Goal: Information Seeking & Learning: Learn about a topic

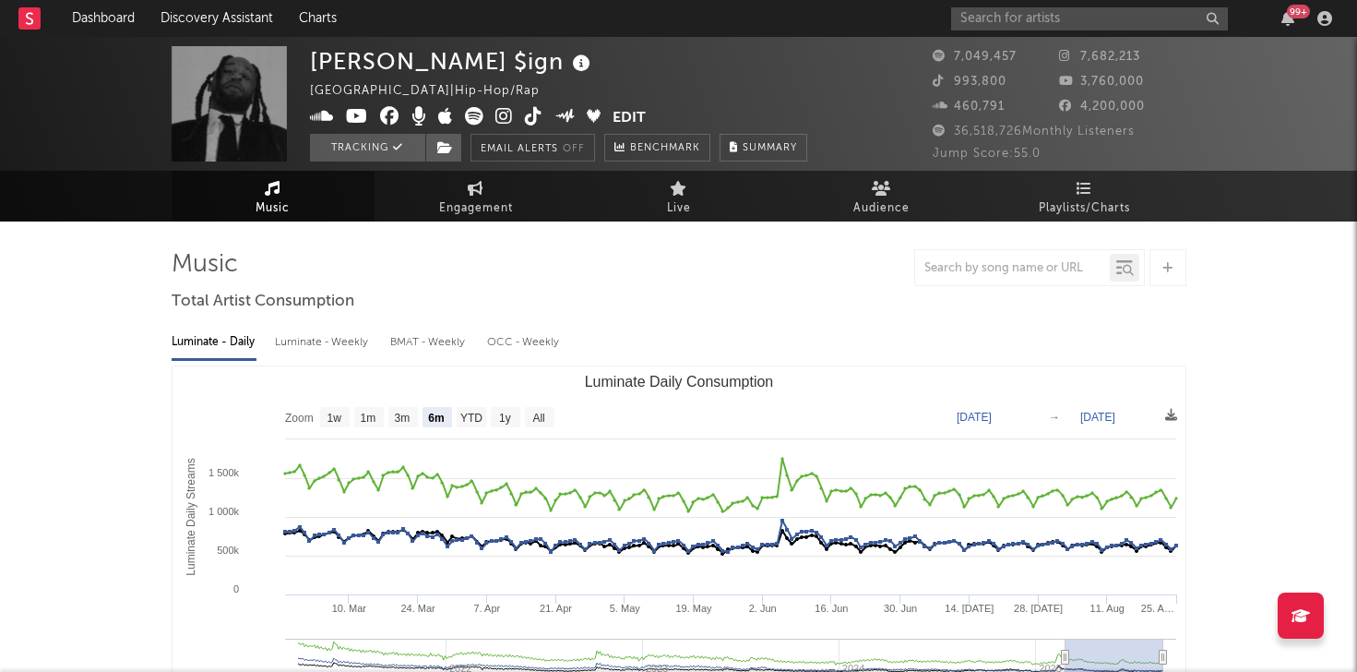
select select "6m"
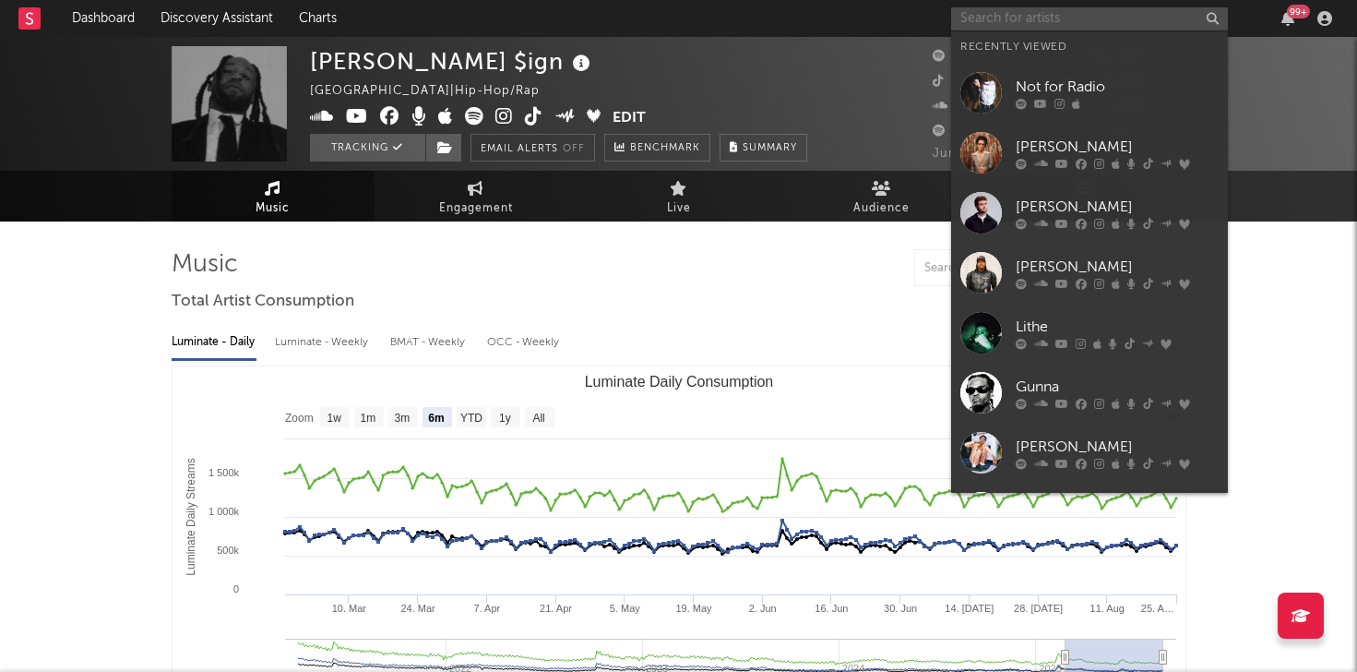
click at [1032, 13] on input "text" at bounding box center [1089, 18] width 277 height 23
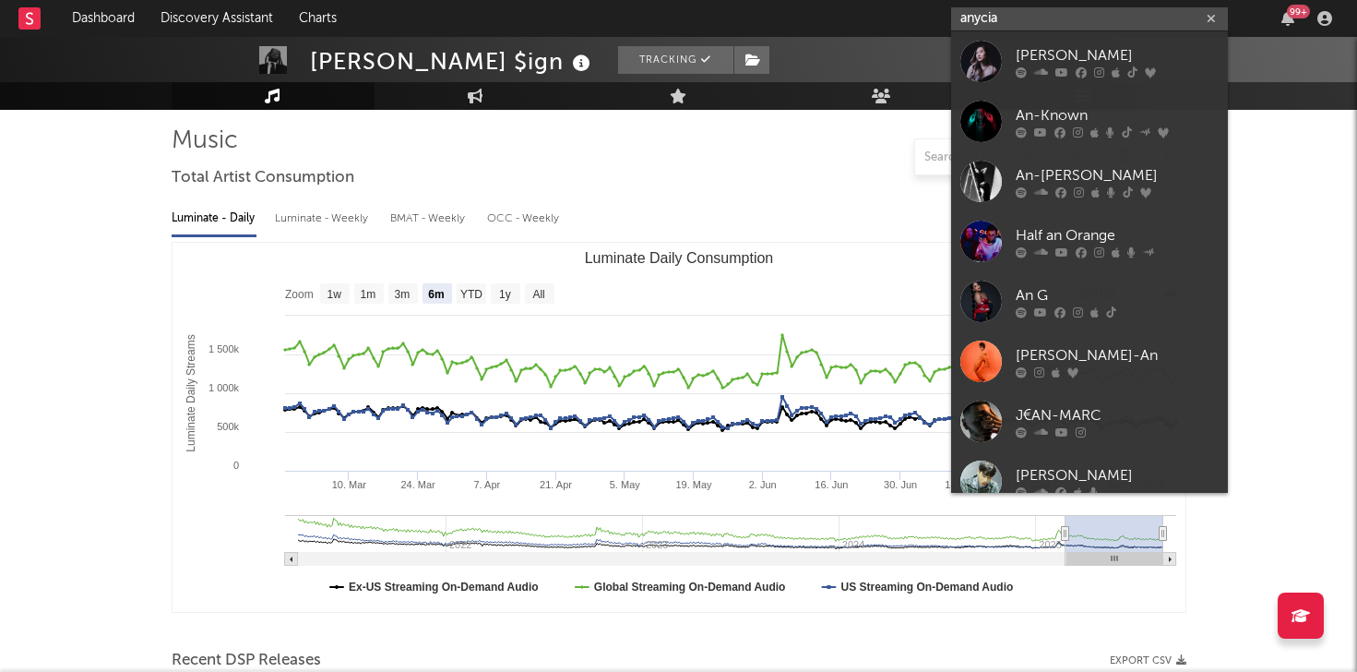
click at [1031, 9] on input "anycia" at bounding box center [1089, 18] width 277 height 23
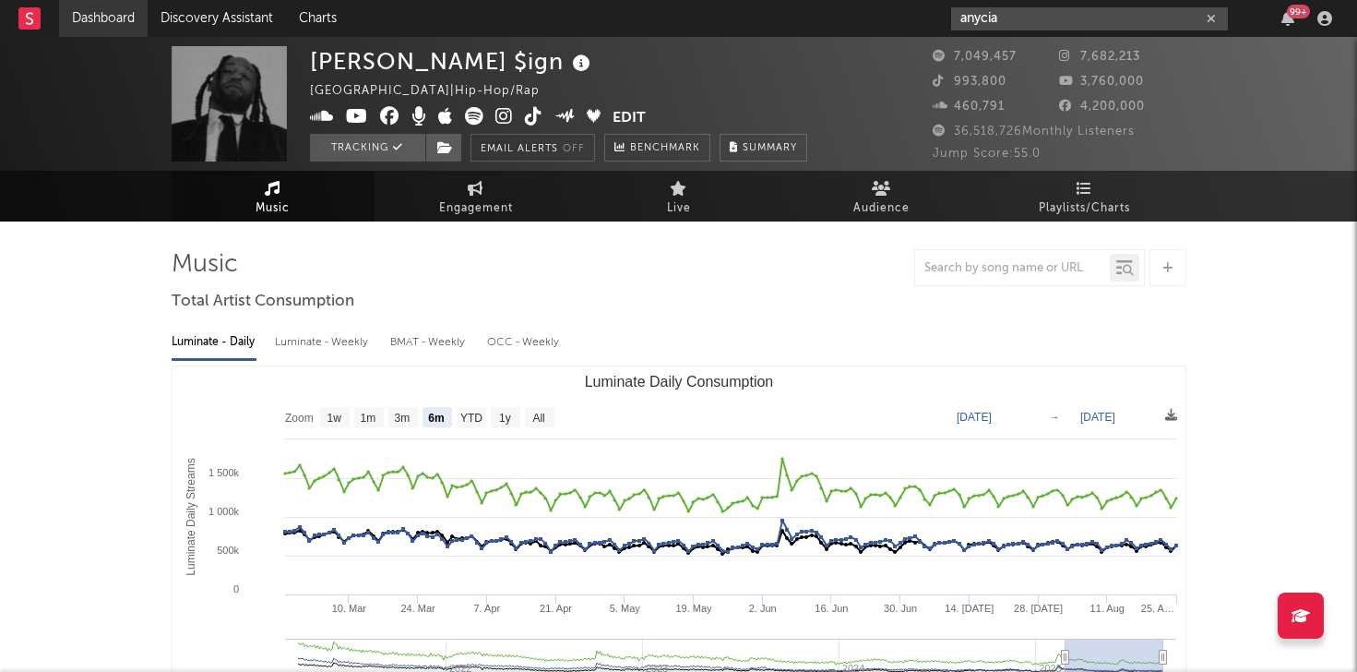
type input "anycia"
click at [97, 7] on link "Dashboard" at bounding box center [103, 18] width 89 height 37
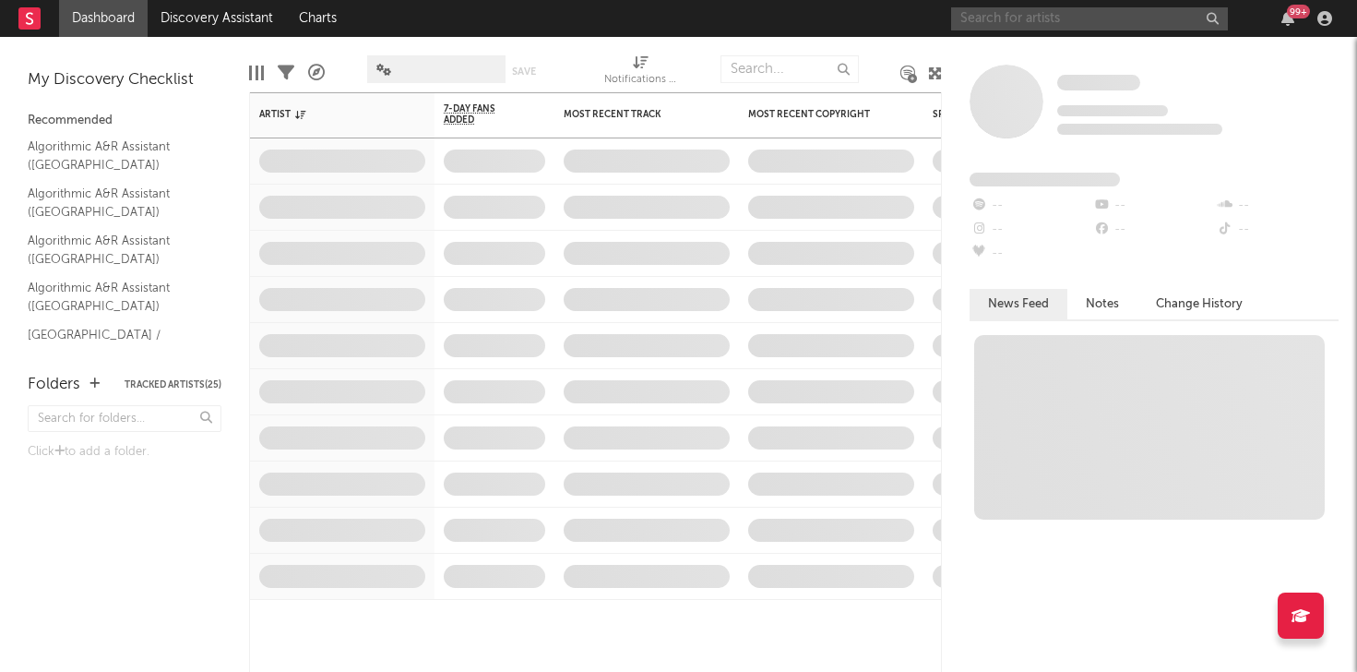
click at [1010, 18] on input "text" at bounding box center [1089, 18] width 277 height 23
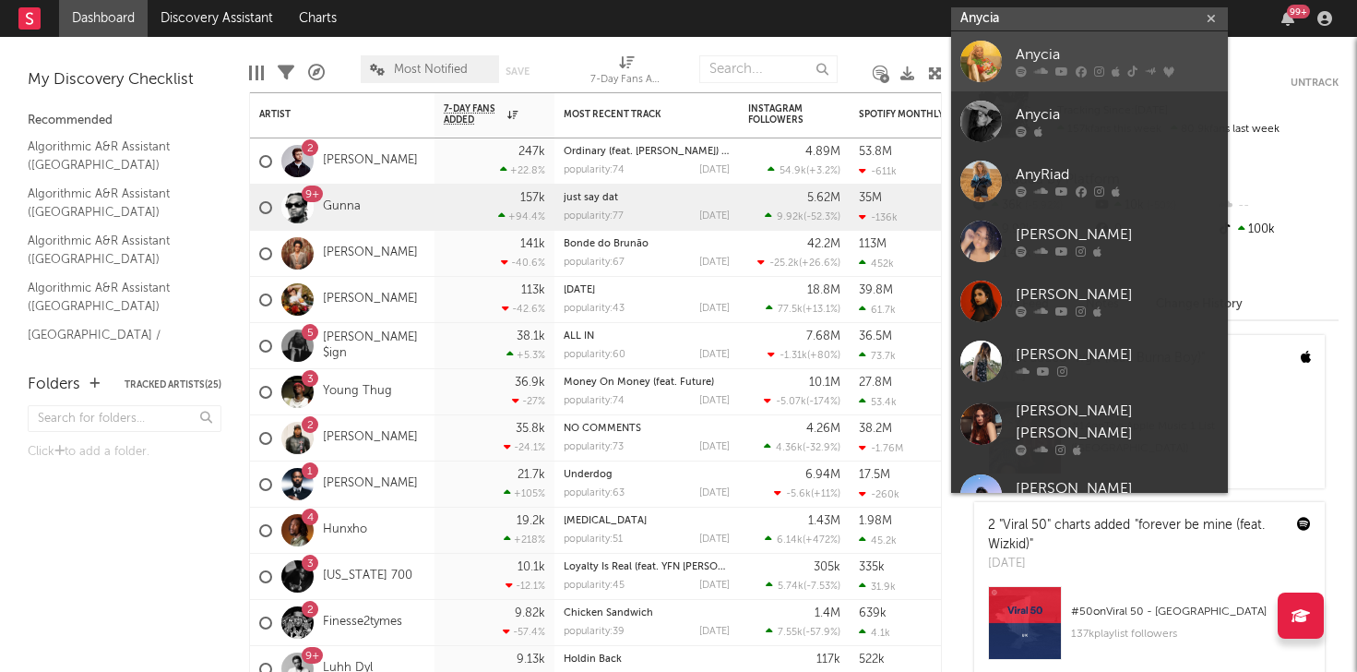
type input "Anycia"
click at [1046, 48] on div "Anycia" at bounding box center [1117, 55] width 203 height 22
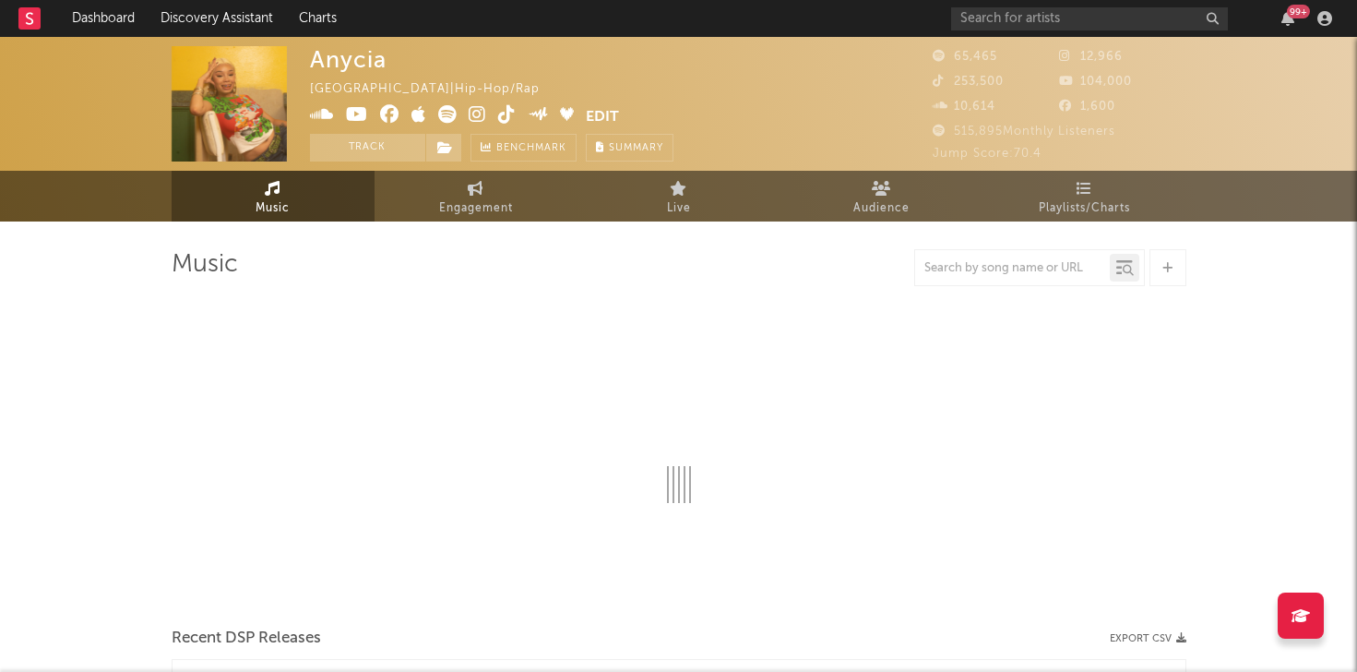
select select "6m"
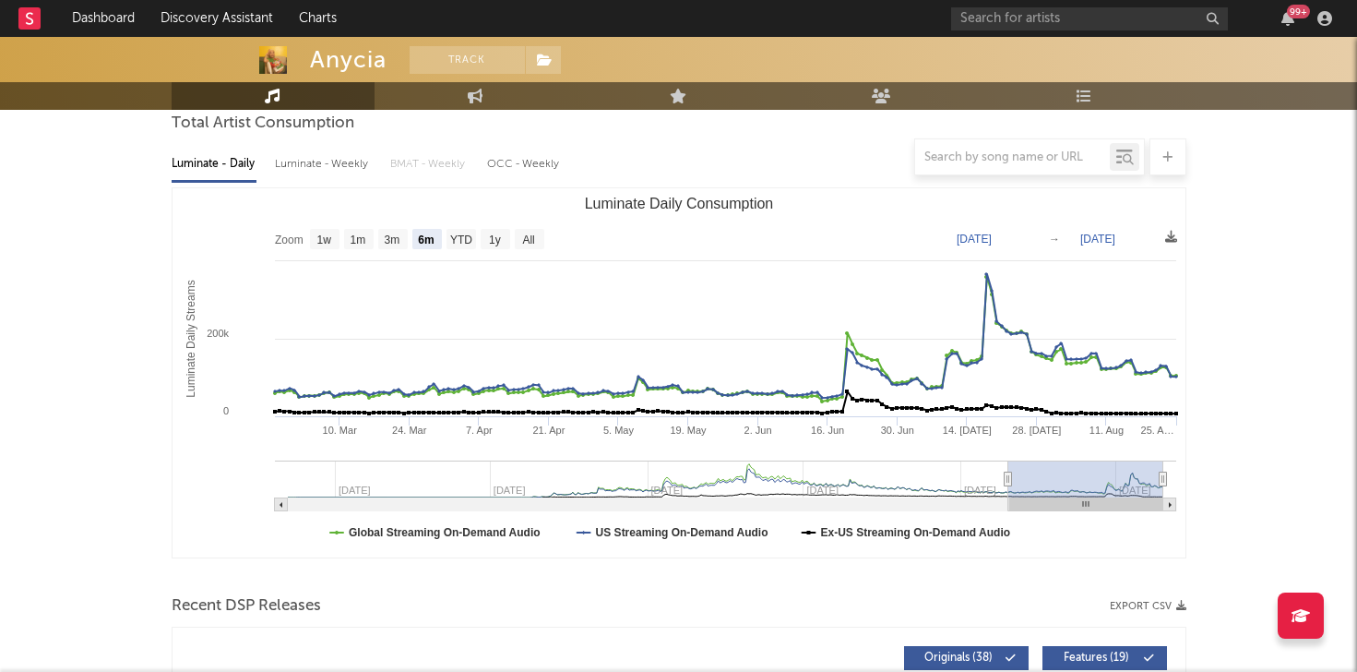
scroll to position [155, 0]
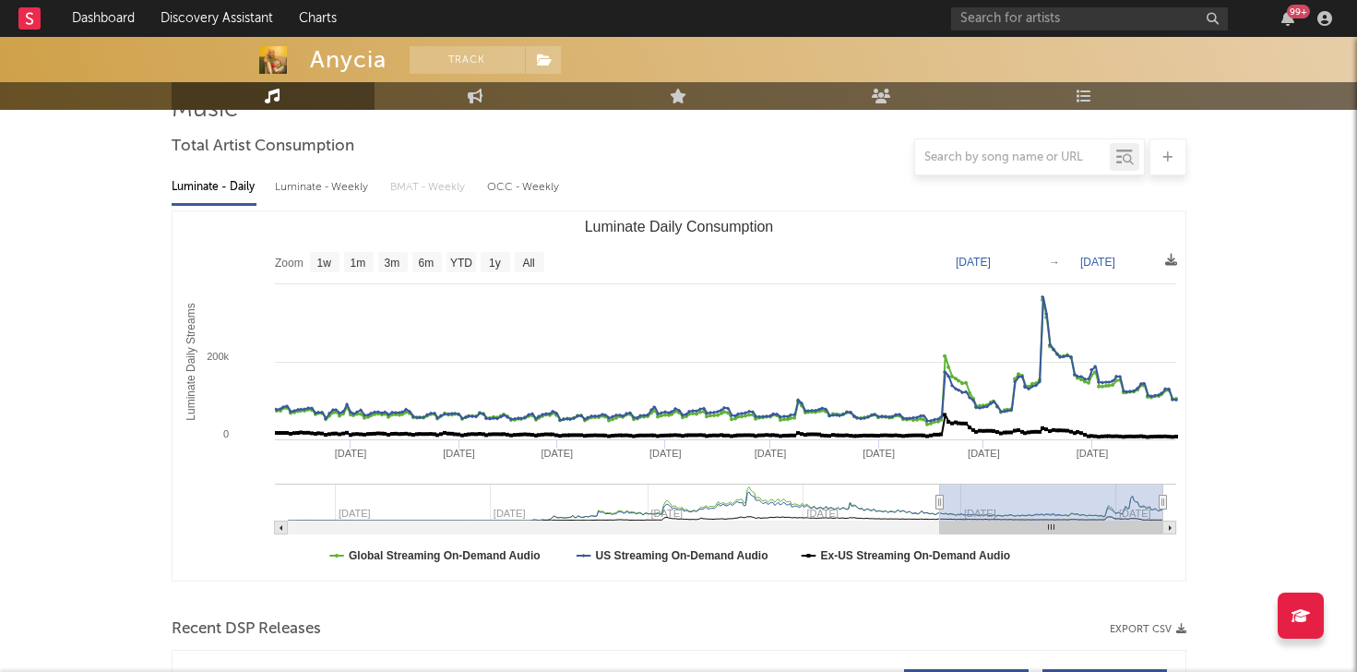
type input "[DATE]"
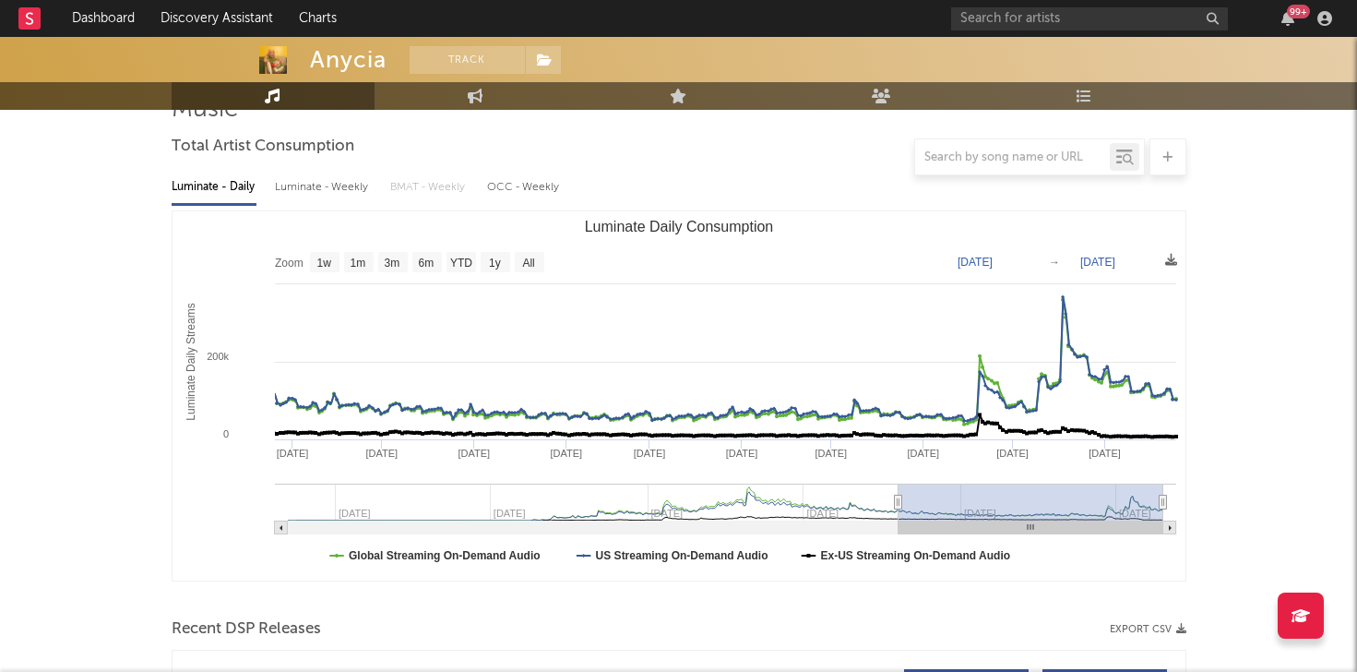
select select "1y"
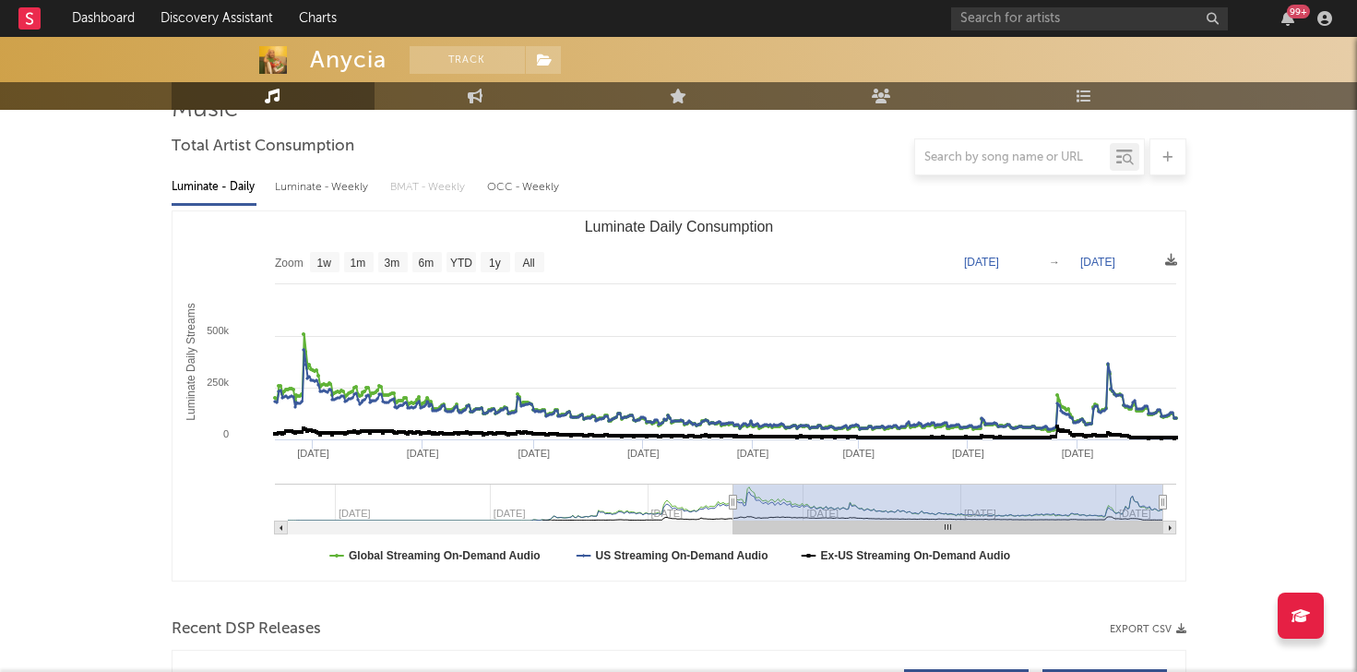
drag, startPoint x: 1009, startPoint y: 501, endPoint x: 733, endPoint y: 509, distance: 276.0
click at [733, 509] on g "Luminate Daily Consumption" at bounding box center [725, 508] width 901 height 51
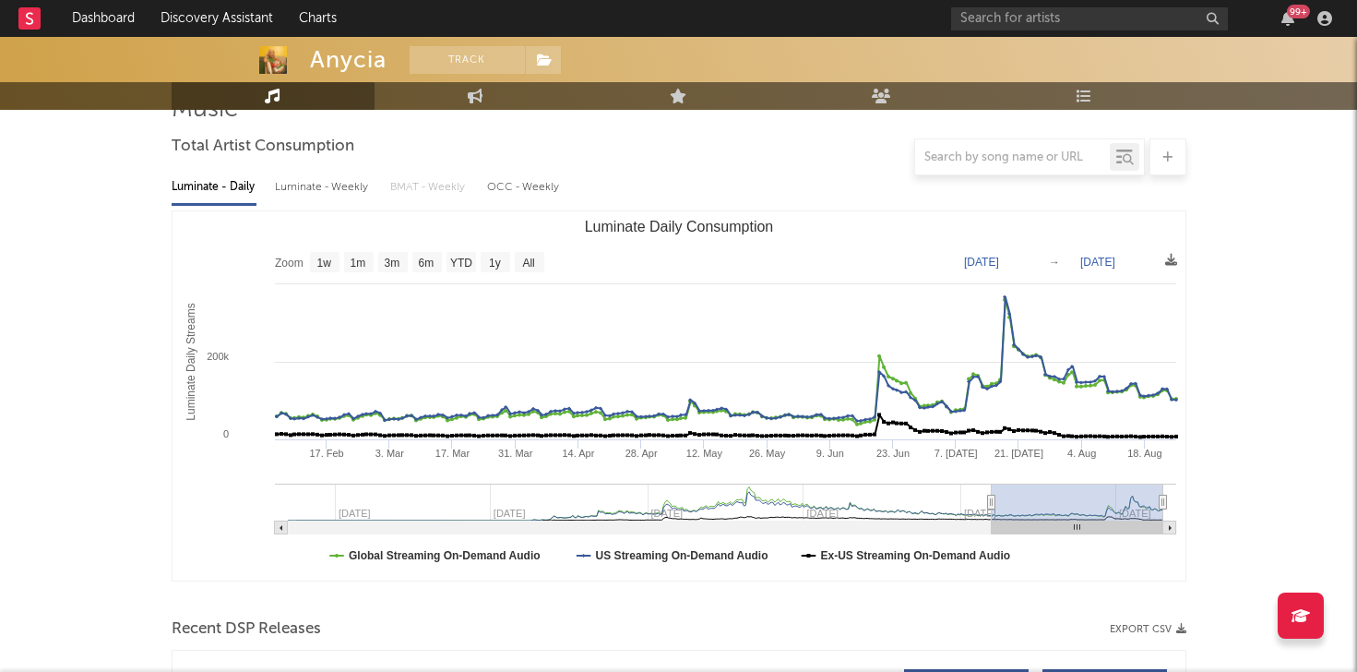
type input "[DATE]"
drag, startPoint x: 736, startPoint y: 502, endPoint x: 991, endPoint y: 503, distance: 254.7
click at [991, 503] on icon "Luminate Daily Consumption" at bounding box center [990, 502] width 7 height 14
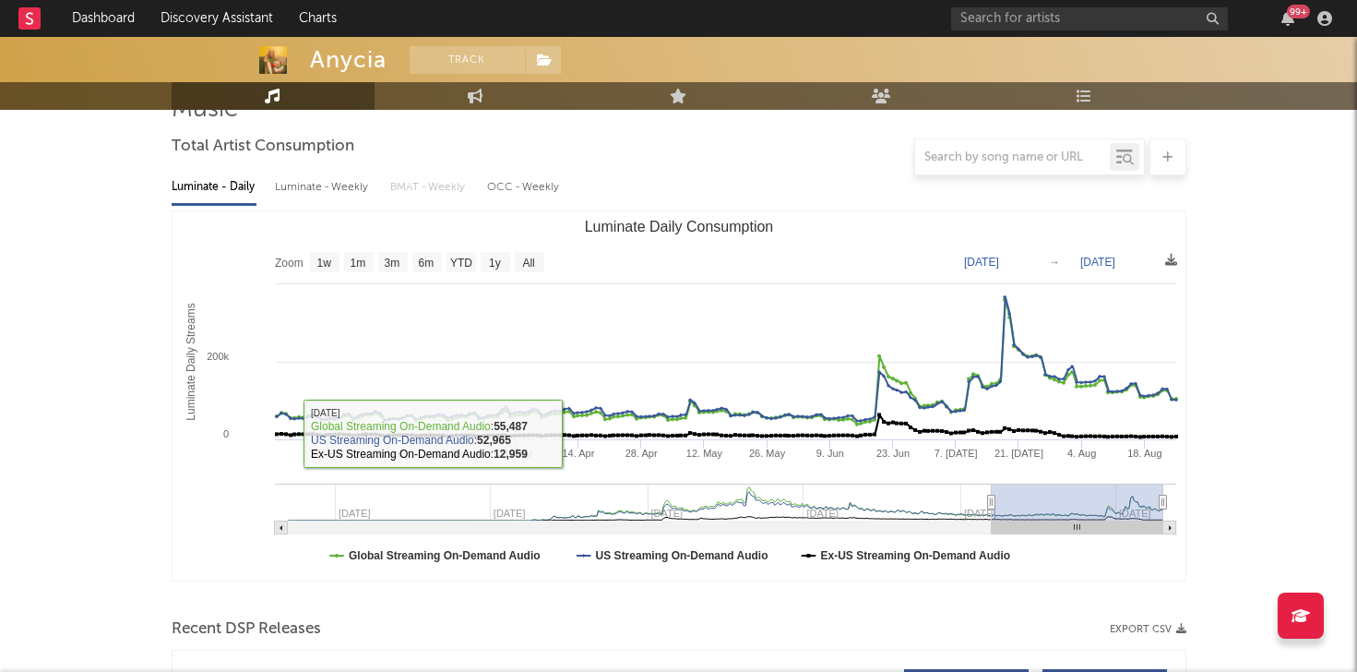
scroll to position [0, 0]
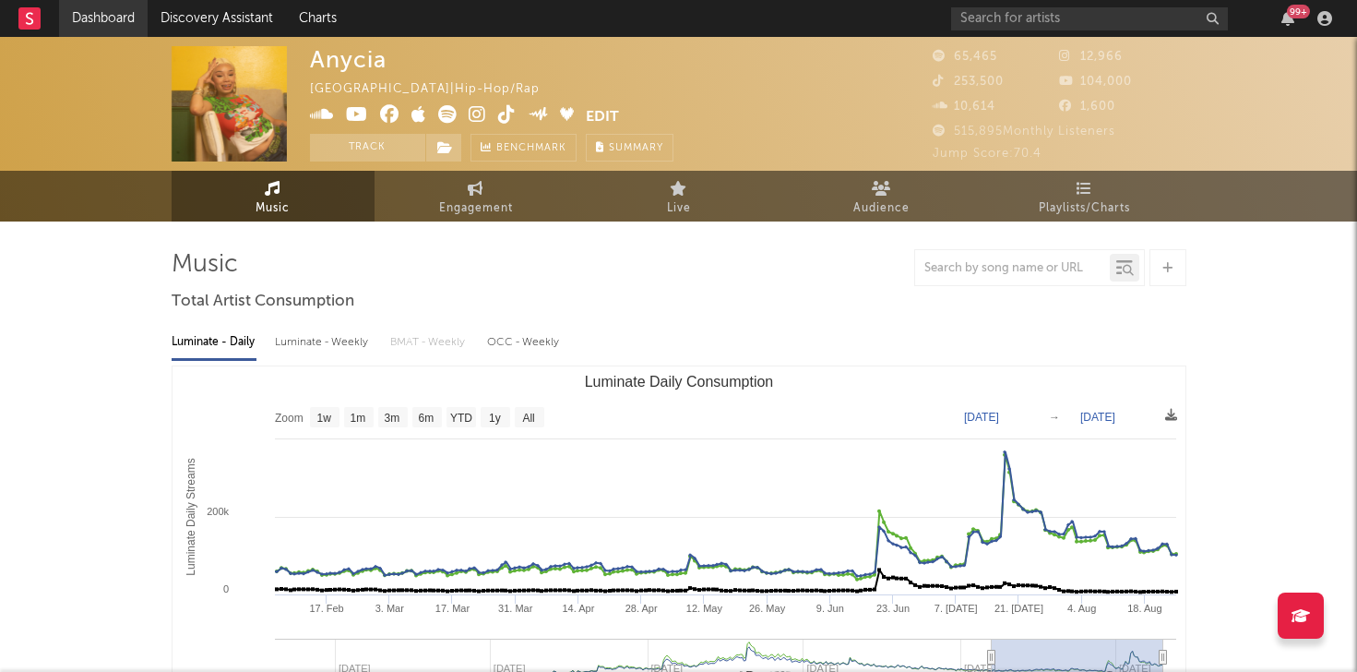
click at [106, 15] on link "Dashboard" at bounding box center [103, 18] width 89 height 37
